Goal: Browse casually

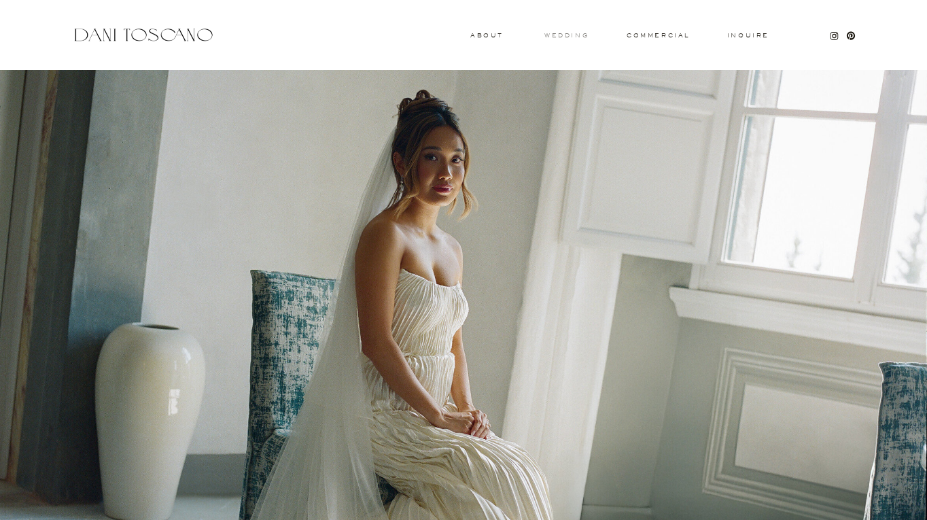
click at [581, 35] on h3 "wedding" at bounding box center [567, 35] width 44 height 5
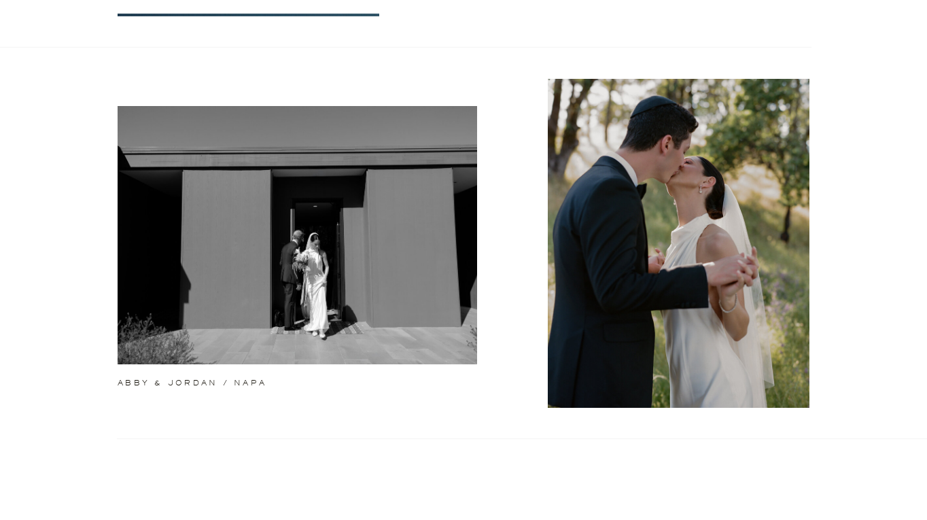
scroll to position [416, 0]
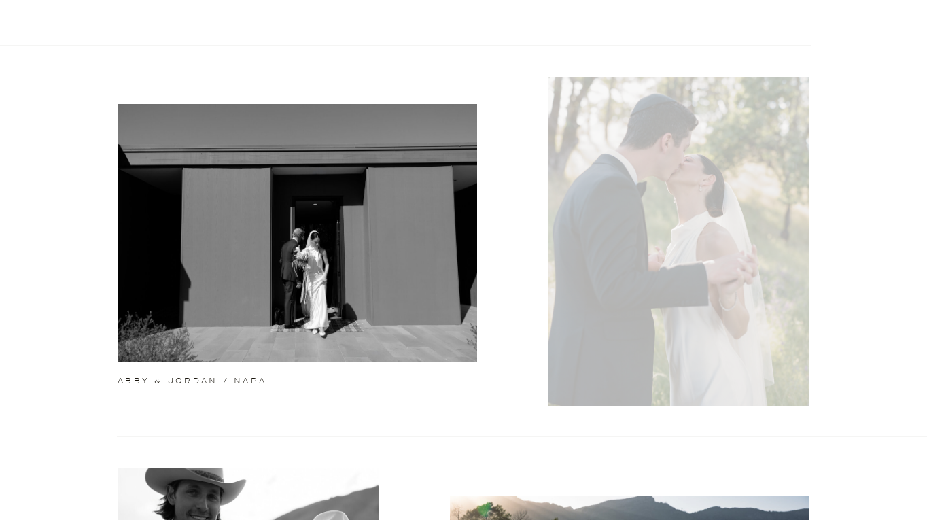
click at [674, 113] on div at bounding box center [679, 241] width 262 height 329
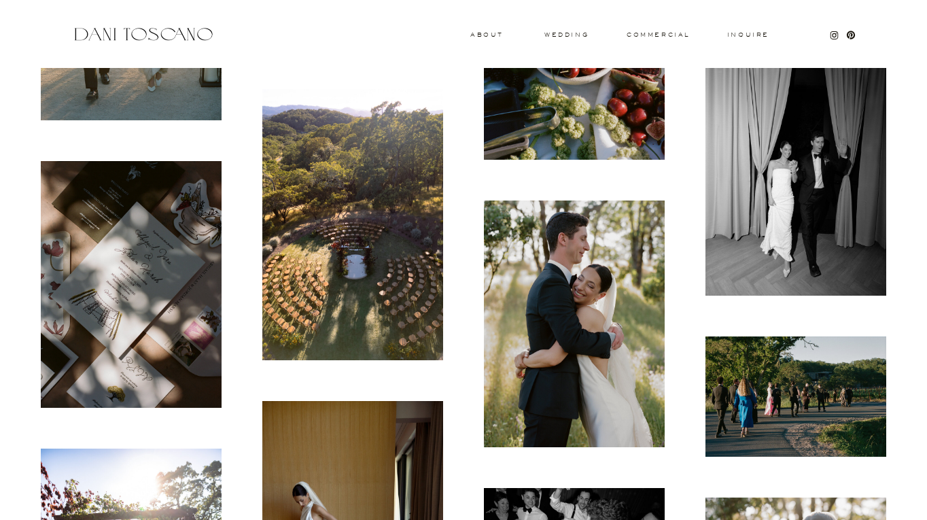
scroll to position [1595, 0]
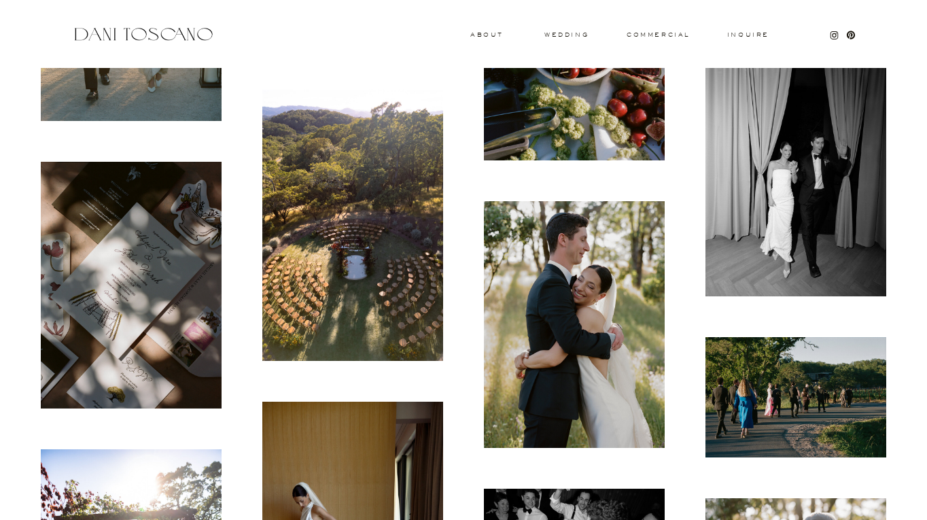
click at [149, 237] on img at bounding box center [131, 285] width 181 height 247
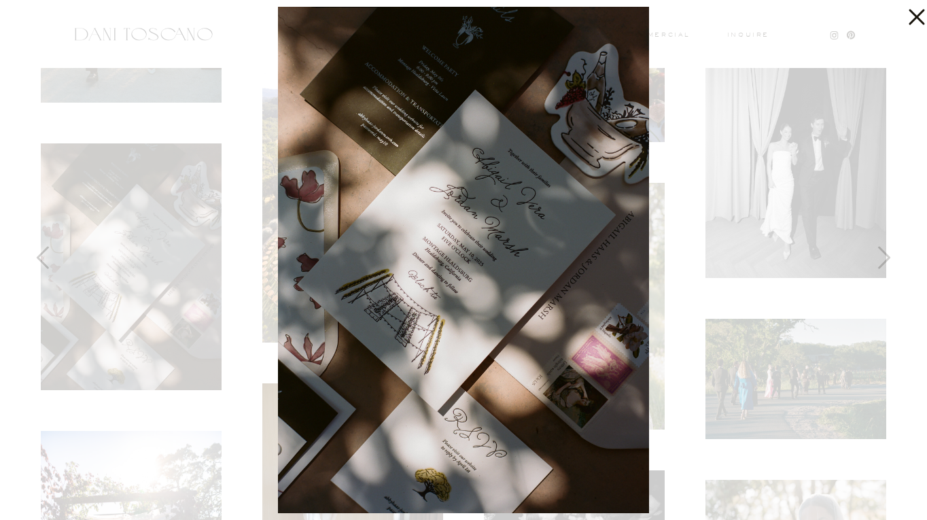
scroll to position [1615, 0]
click at [693, 21] on div at bounding box center [463, 260] width 927 height 520
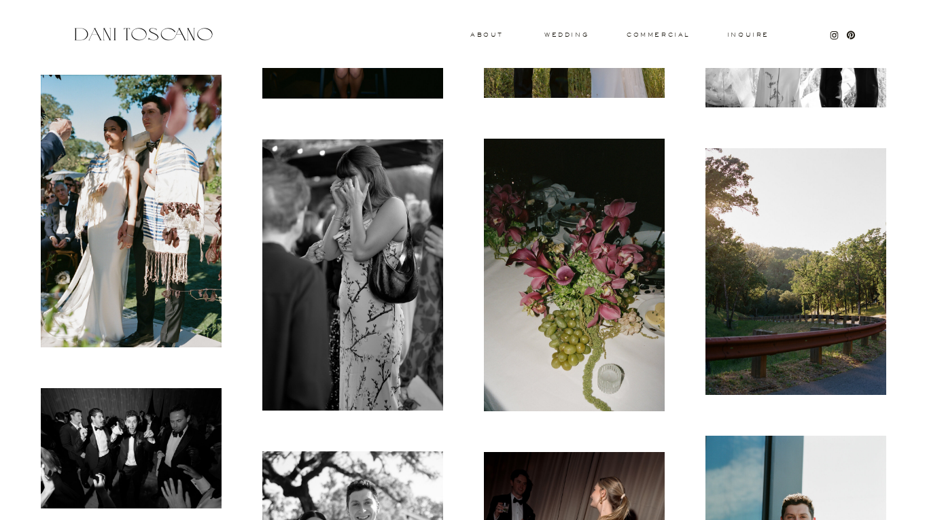
scroll to position [3305, 0]
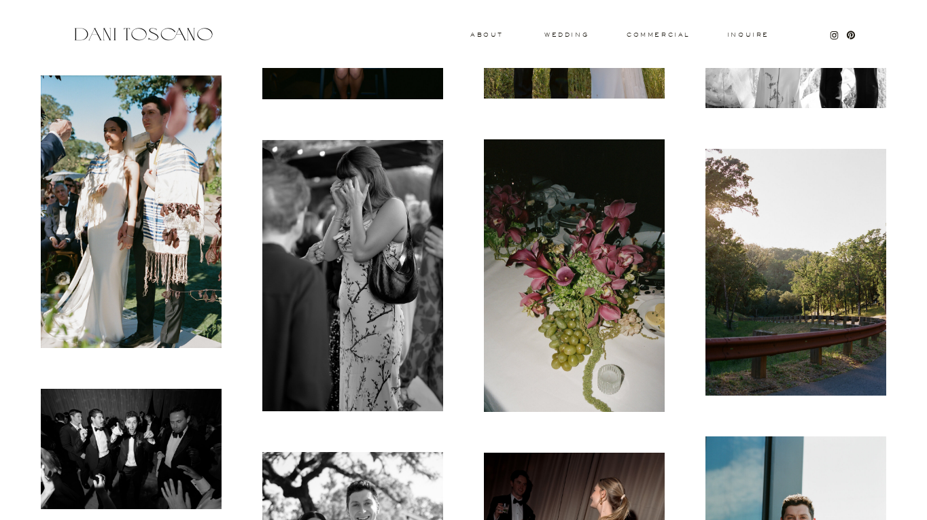
click at [137, 126] on img at bounding box center [131, 211] width 181 height 273
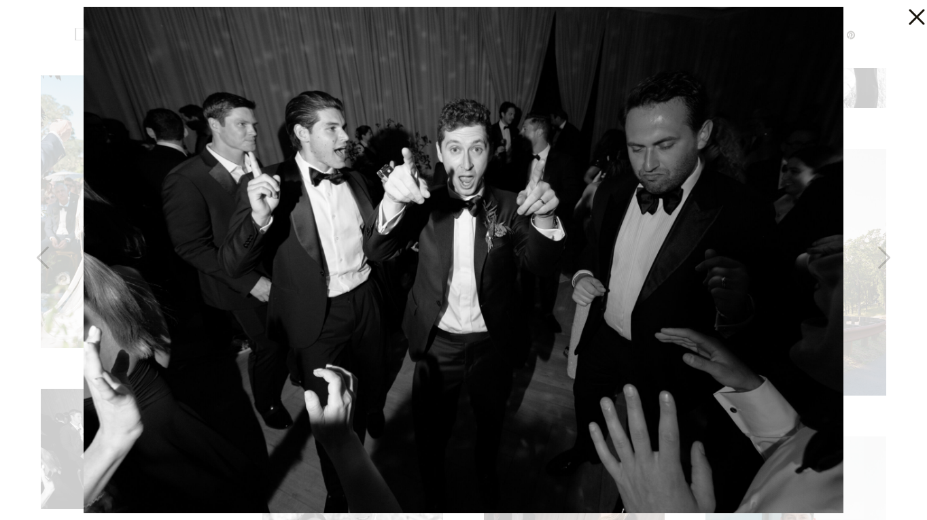
click at [917, 21] on icon at bounding box center [913, 13] width 27 height 27
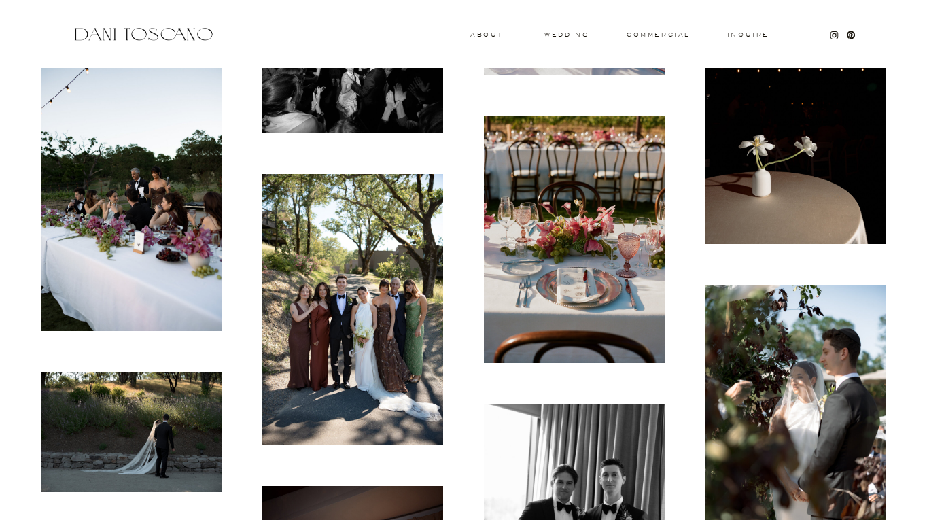
scroll to position [6199, 0]
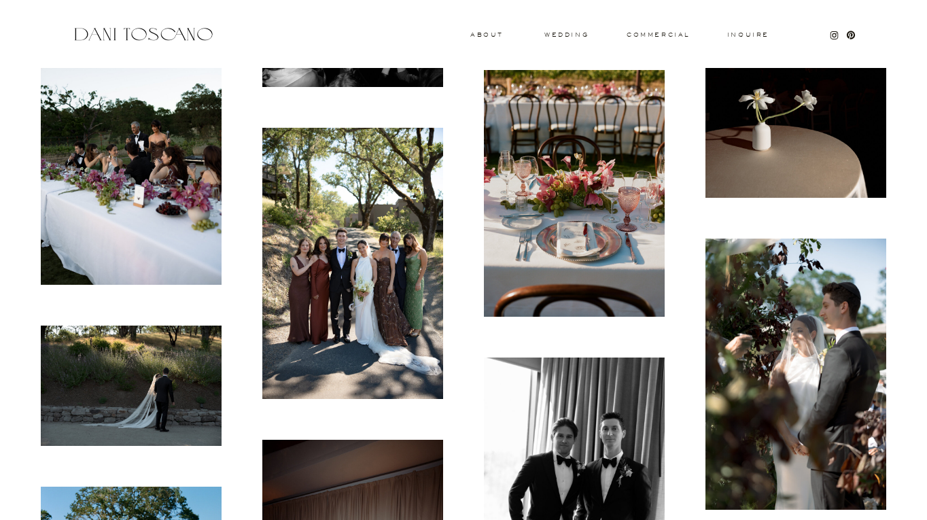
click at [337, 171] on img at bounding box center [352, 263] width 181 height 271
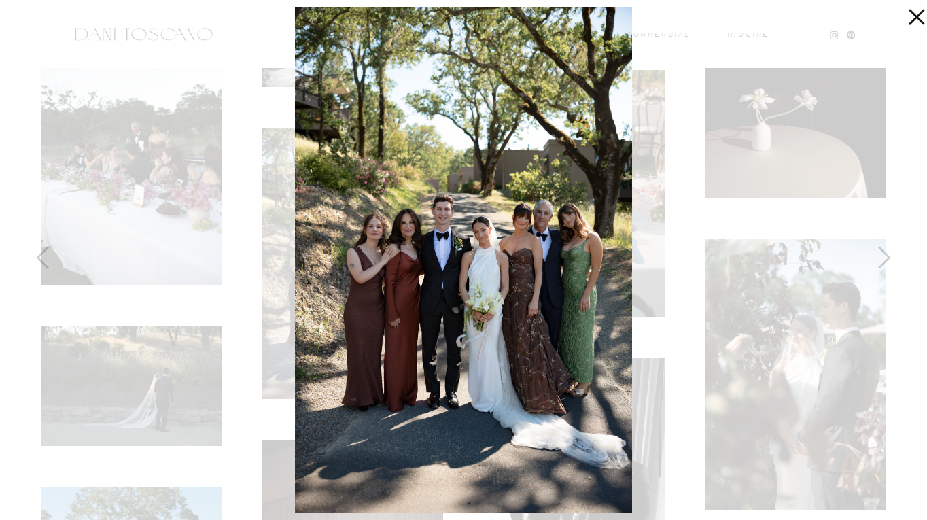
click at [911, 13] on icon at bounding box center [913, 13] width 27 height 27
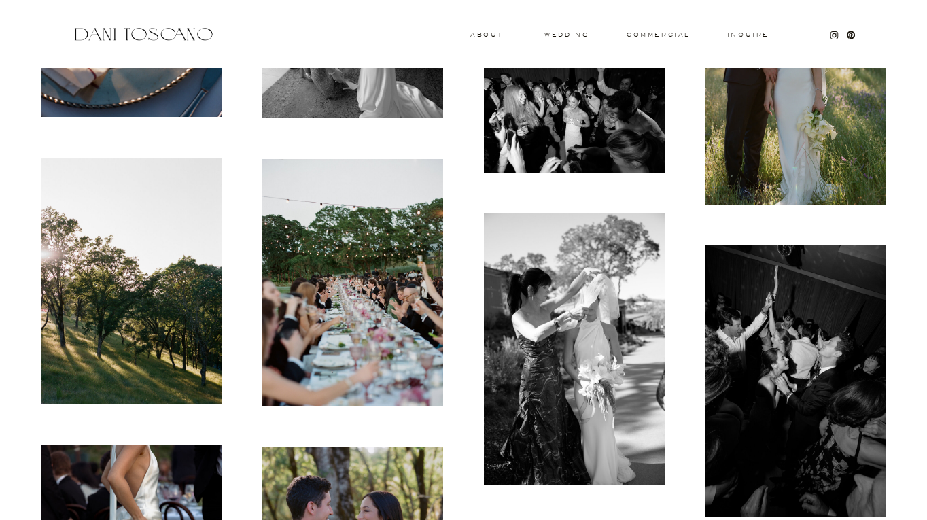
scroll to position [7105, 0]
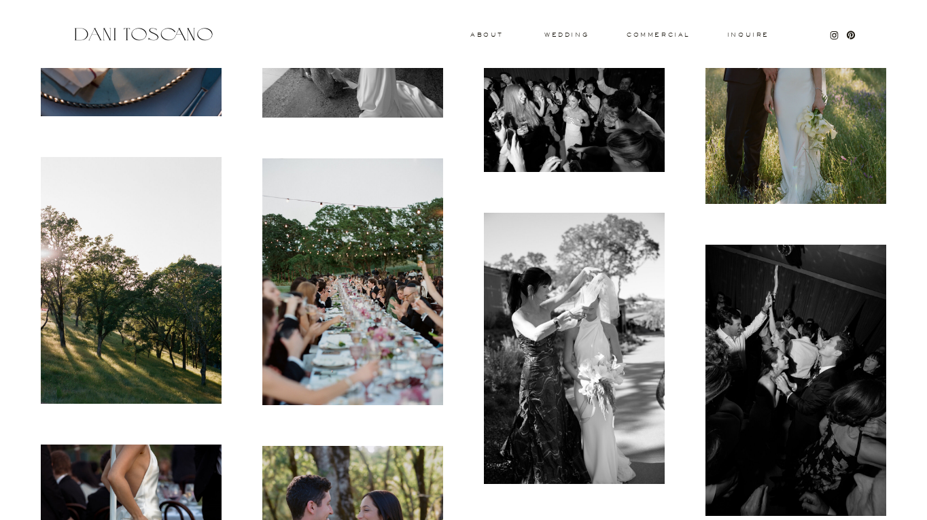
click at [395, 268] on img at bounding box center [352, 281] width 181 height 247
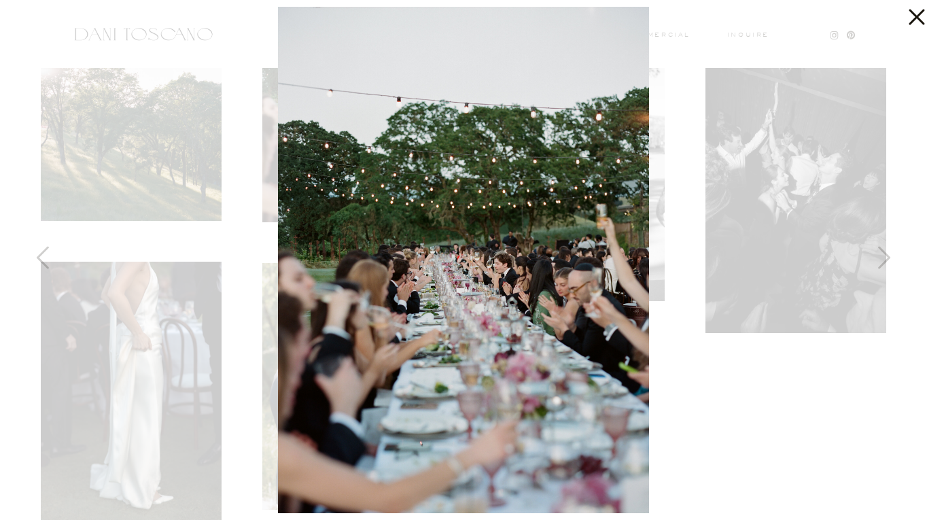
scroll to position [7312, 0]
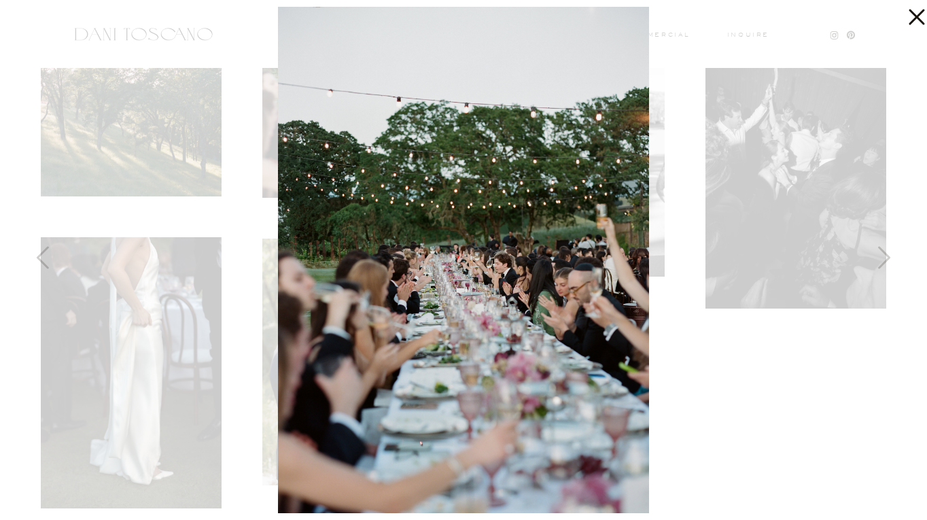
click at [916, 22] on icon at bounding box center [913, 13] width 27 height 27
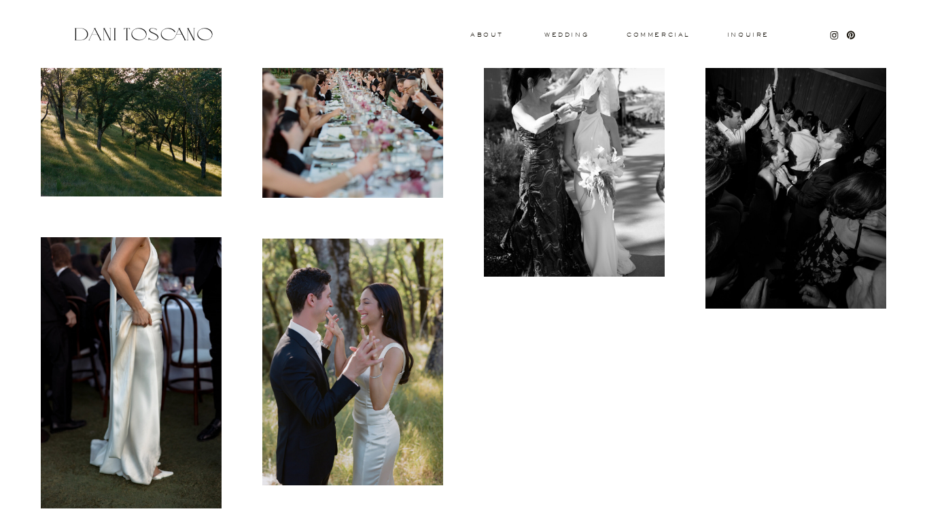
scroll to position [7610, 0]
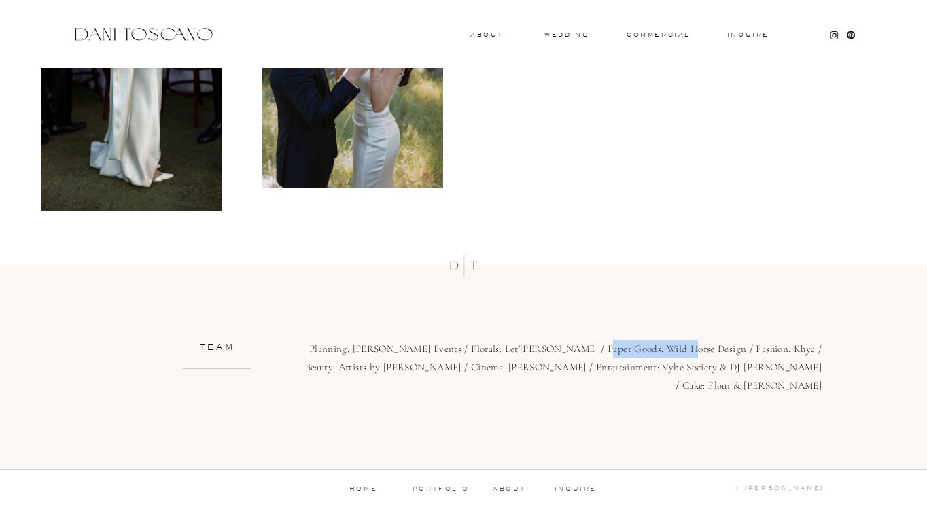
drag, startPoint x: 601, startPoint y: 349, endPoint x: 676, endPoint y: 348, distance: 74.8
click at [676, 348] on p "Planning: [PERSON_NAME] Events / Florals: Let'[PERSON_NAME] / Paper Goods: Wild…" at bounding box center [560, 366] width 524 height 53
click at [671, 348] on p "Planning: [PERSON_NAME] Events / Florals: Let'[PERSON_NAME] / Paper Goods: Wild…" at bounding box center [560, 366] width 524 height 53
drag, startPoint x: 670, startPoint y: 349, endPoint x: 591, endPoint y: 349, distance: 79.5
click at [591, 349] on p "Planning: [PERSON_NAME] Events / Florals: Let'[PERSON_NAME] / Paper Goods: Wild…" at bounding box center [560, 366] width 524 height 53
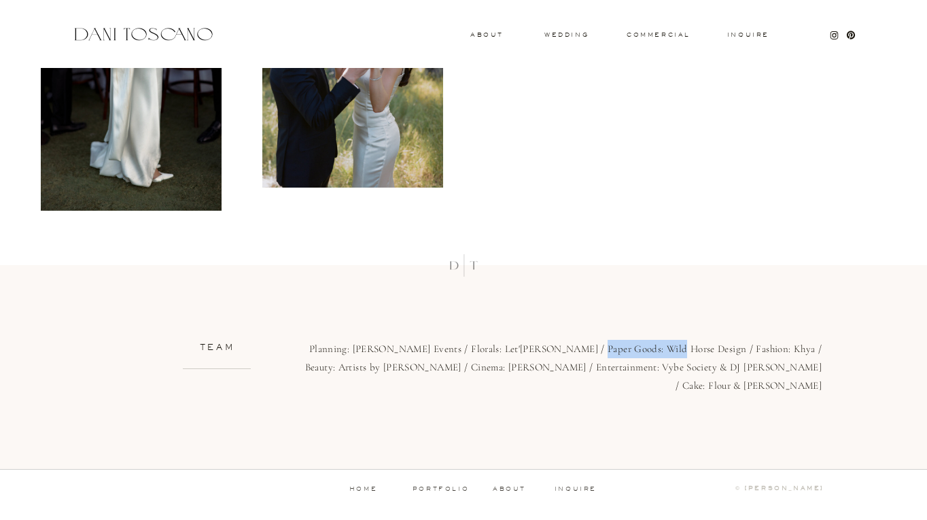
copy p "Wild Horse Design"
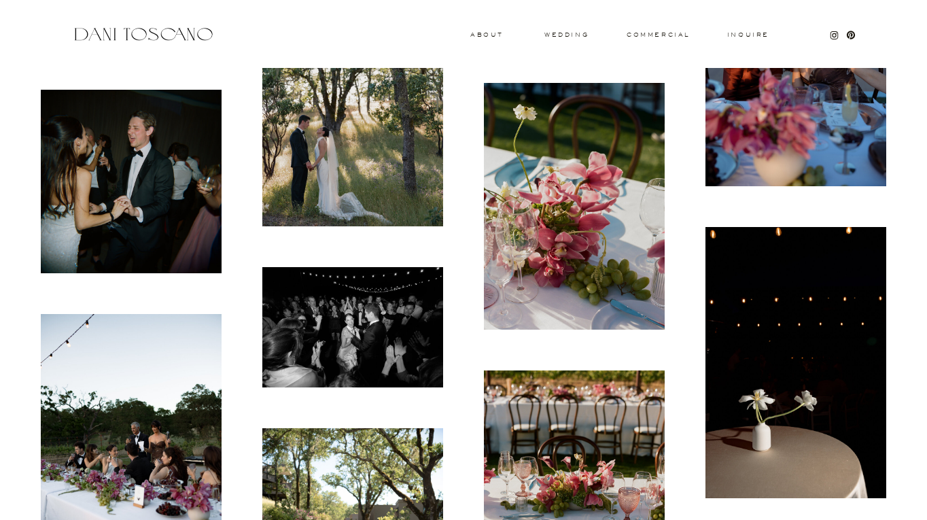
scroll to position [5819, 0]
